Goal: Information Seeking & Learning: Learn about a topic

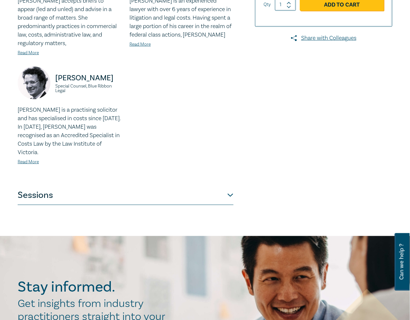
click at [199, 186] on button "Sessions" at bounding box center [126, 196] width 216 height 20
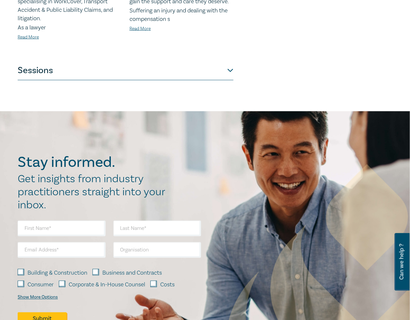
scroll to position [360, 0]
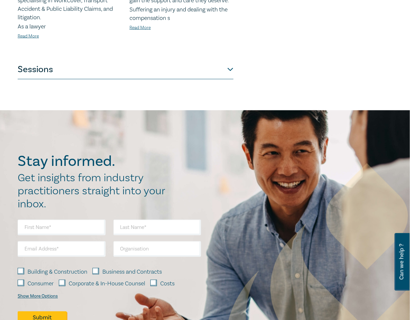
click at [172, 69] on button "Sessions" at bounding box center [126, 70] width 216 height 20
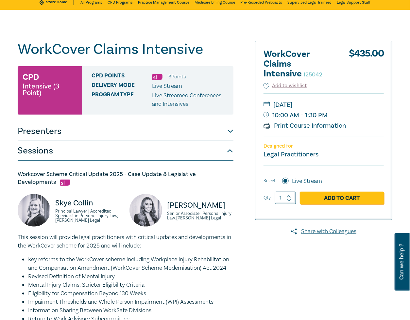
scroll to position [0, 0]
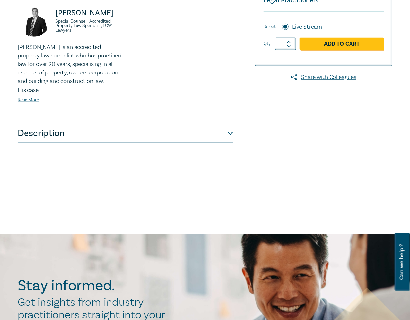
scroll to position [196, 0]
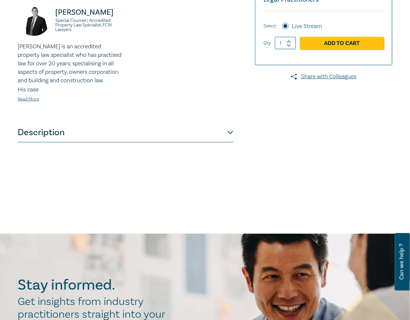
click at [224, 136] on button "Description" at bounding box center [126, 133] width 216 height 20
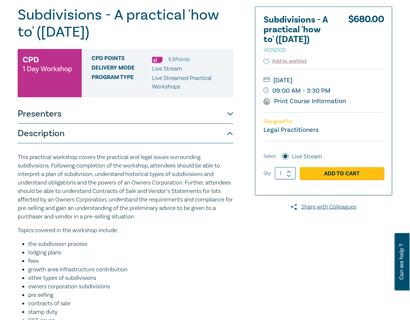
scroll to position [0, 0]
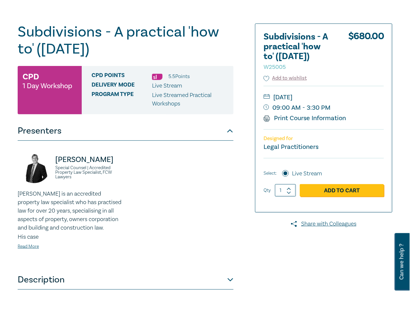
scroll to position [43, 0]
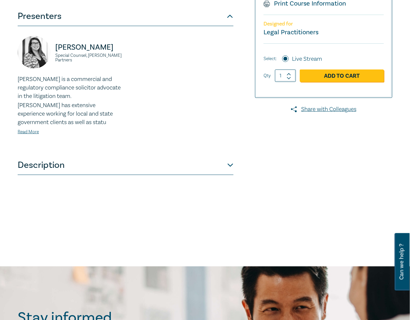
scroll to position [163, 0]
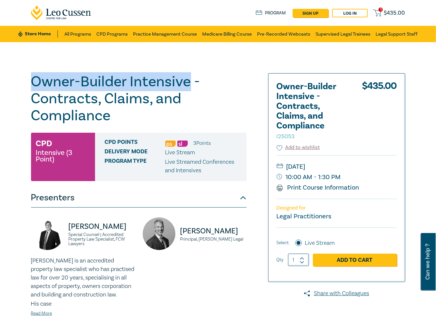
drag, startPoint x: 190, startPoint y: 82, endPoint x: 21, endPoint y: 76, distance: 169.5
click at [21, 76] on div "Owner-Builder Intensive - Contracts, Claims, and Compliance I25053 CPD Intensiv…" at bounding box center [218, 236] width 436 height 389
copy h1 "Owner-Builder Intensive"
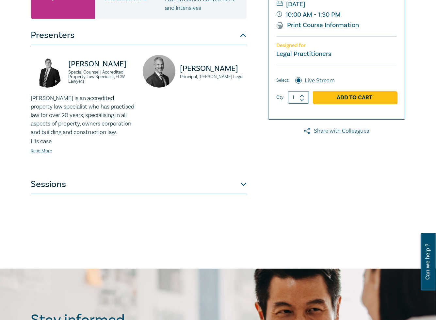
scroll to position [163, 0]
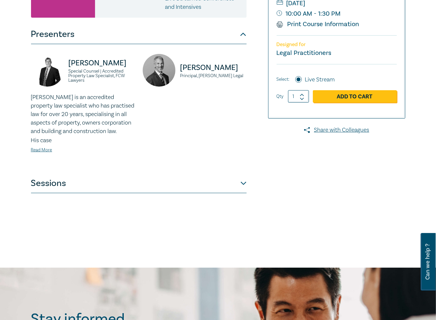
click at [236, 185] on button "Sessions" at bounding box center [139, 184] width 216 height 20
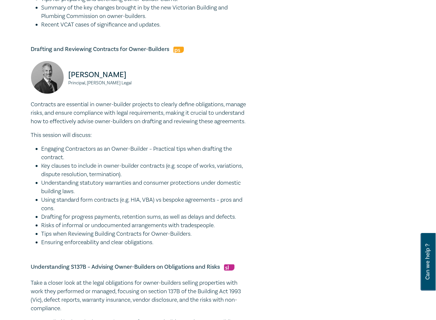
scroll to position [425, 0]
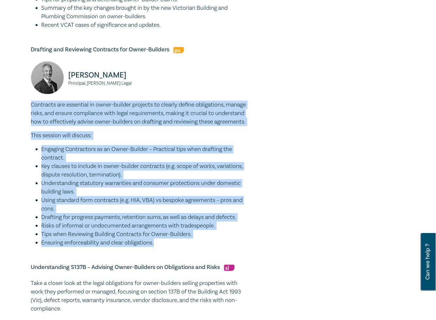
drag, startPoint x: 158, startPoint y: 251, endPoint x: 18, endPoint y: 107, distance: 200.4
click at [18, 107] on div "Owner-Builder Intensive - Contracts, Claims, and Compliance I25053 CPD Intensiv…" at bounding box center [218, 50] width 436 height 867
copy div "Contracts are essential in owner-builder projects to clearly define obligations…"
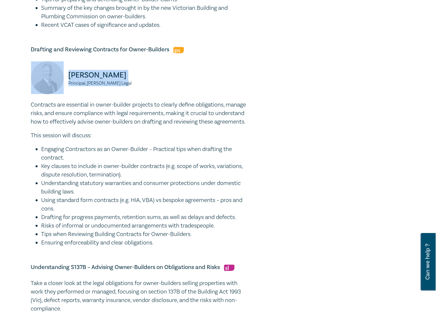
drag, startPoint x: 127, startPoint y: 83, endPoint x: 58, endPoint y: 72, distance: 70.8
click at [58, 72] on div "David Fairweather Principal, Fairweather Legal" at bounding box center [83, 80] width 104 height 39
copy div "David Fairweather Principal, Fairweather Legal"
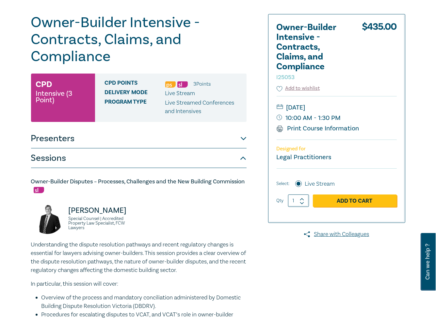
scroll to position [0, 0]
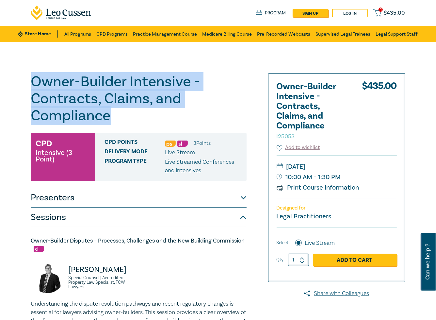
drag, startPoint x: 110, startPoint y: 120, endPoint x: 20, endPoint y: 81, distance: 98.4
copy h1 "Owner-Builder Intensive - Contracts, Claims, and Compliance"
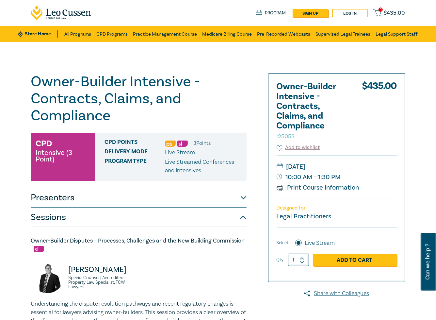
drag, startPoint x: 341, startPoint y: 178, endPoint x: 326, endPoint y: 168, distance: 17.6
click at [326, 168] on div "Wednesday, 15 October 2025 10:00 AM - 1:30 PM Print Course Information" at bounding box center [337, 176] width 120 height 43
click at [320, 165] on small "Wednesday, 15 October 2025" at bounding box center [337, 166] width 120 height 10
drag, startPoint x: 323, startPoint y: 165, endPoint x: 340, endPoint y: 179, distance: 21.6
click at [340, 179] on div "Wednesday, 15 October 2025 10:00 AM - 1:30 PM Print Course Information" at bounding box center [337, 176] width 120 height 43
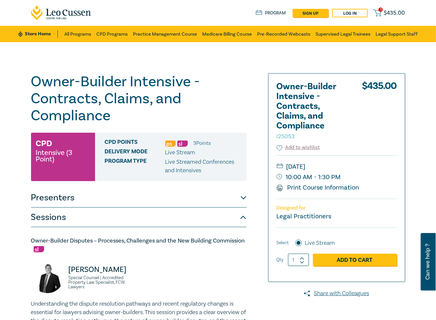
copy div "15 October 2025 10:00 AM - 1:30 PM"
click at [350, 165] on small "Wednesday, 15 October 2025" at bounding box center [337, 166] width 120 height 10
drag, startPoint x: 321, startPoint y: 166, endPoint x: 284, endPoint y: 166, distance: 36.9
click at [284, 166] on small "Wednesday, 15 October 2025" at bounding box center [337, 166] width 120 height 10
copy small "Wednesday,"
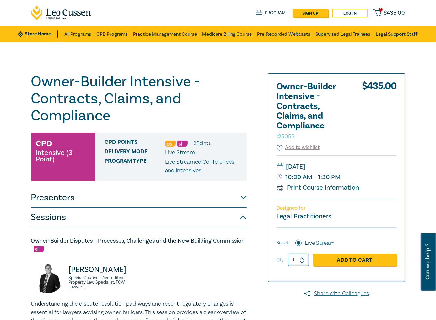
drag, startPoint x: 386, startPoint y: 127, endPoint x: 131, endPoint y: 278, distance: 295.6
click at [131, 278] on small "Special Counsel | Accredited Property Law Specialist, FCW Lawyers" at bounding box center [102, 283] width 66 height 14
drag, startPoint x: 86, startPoint y: 288, endPoint x: 64, endPoint y: 270, distance: 27.9
click at [64, 270] on div "David McKenzie Special Counsel | Accredited Property Law Specialist, FCW Lawyers" at bounding box center [83, 280] width 104 height 39
copy div "David McKenzie Special Counsel | Accredited Property Law Specialist, FCW Lawyers"
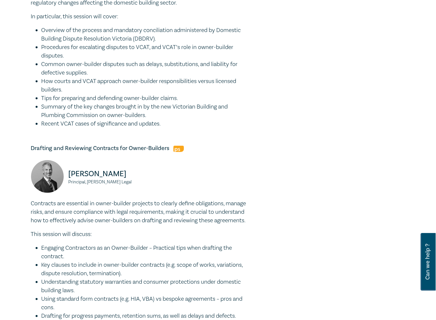
scroll to position [327, 0]
drag, startPoint x: 124, startPoint y: 183, endPoint x: 69, endPoint y: 174, distance: 56.3
click at [69, 174] on div "David Fairweather Principal, Fairweather Legal" at bounding box center [83, 179] width 104 height 39
copy div "David Fairweather Principal, Fairweather Legal"
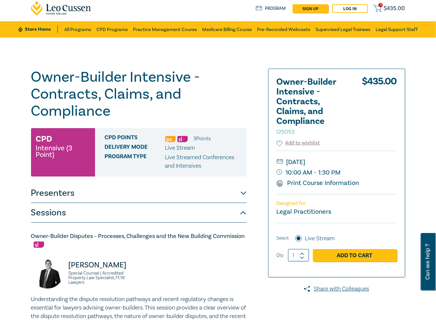
scroll to position [0, 0]
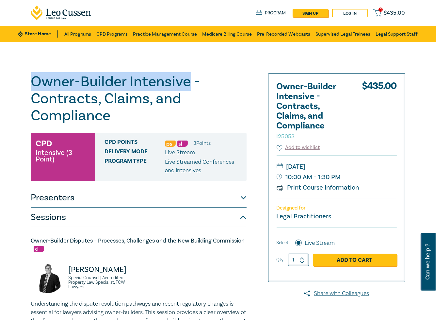
drag, startPoint x: 191, startPoint y: 85, endPoint x: 34, endPoint y: 83, distance: 156.9
click at [34, 83] on h1 "Owner-Builder Intensive - Contracts, Claims, and Compliance I25053" at bounding box center [139, 98] width 216 height 51
copy h1 "Owner-Builder Intensive"
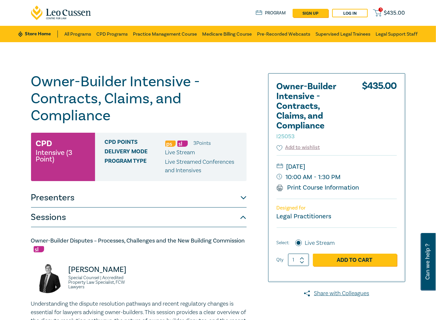
click at [216, 74] on h1 "Owner-Builder Intensive - Contracts, Claims, and Compliance I25053" at bounding box center [139, 98] width 216 height 51
